Goal: Find specific page/section: Find specific page/section

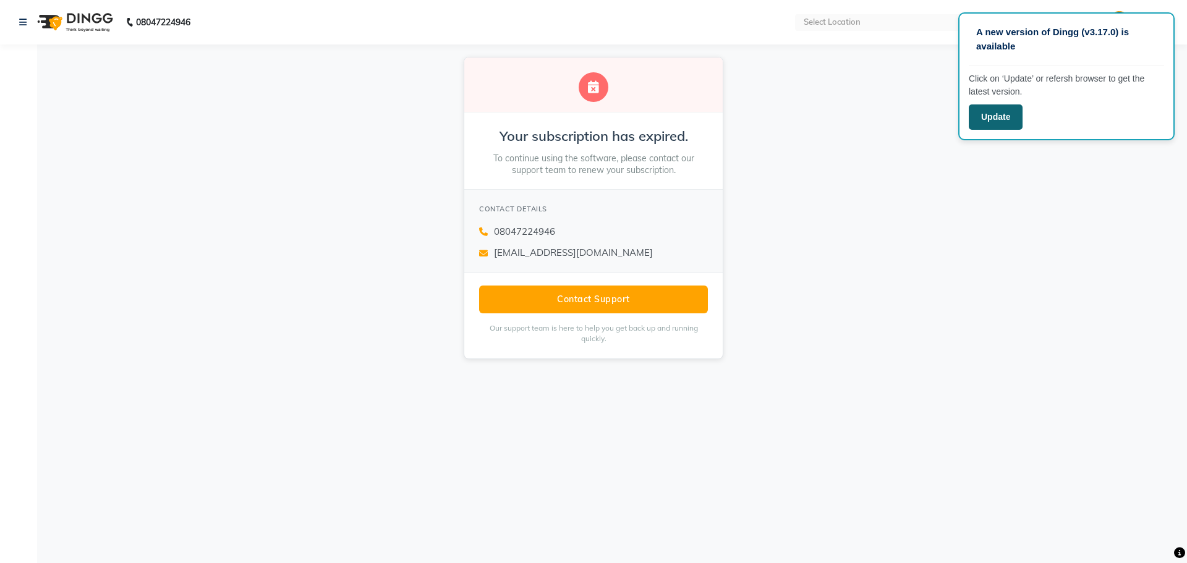
click at [997, 119] on button "Update" at bounding box center [996, 116] width 54 height 25
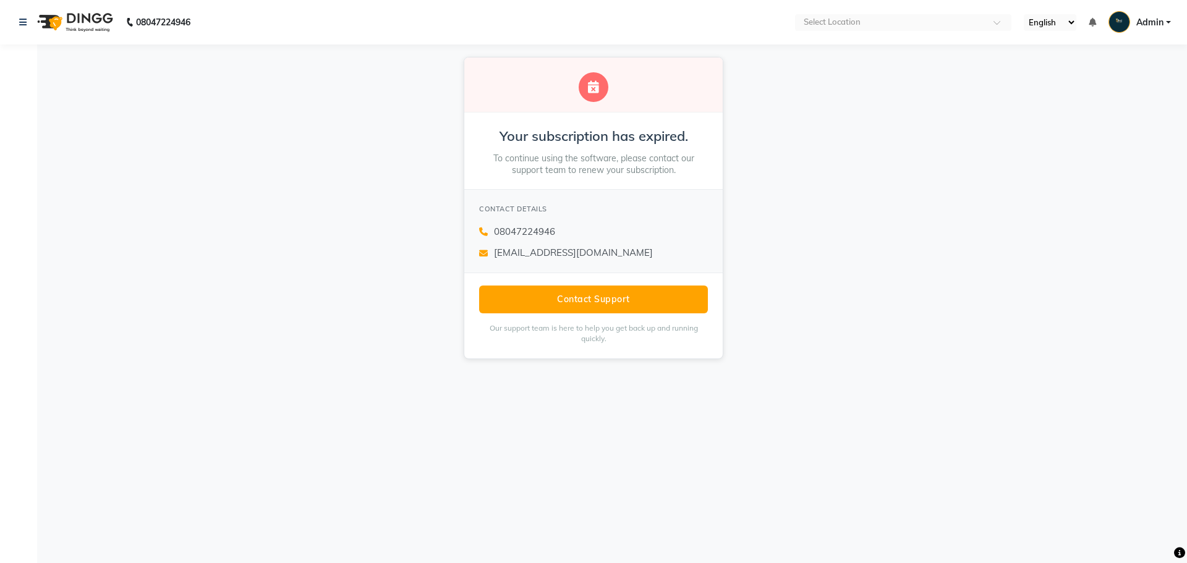
click at [1165, 21] on link "Admin" at bounding box center [1139, 22] width 62 height 20
